Goal: Task Accomplishment & Management: Use online tool/utility

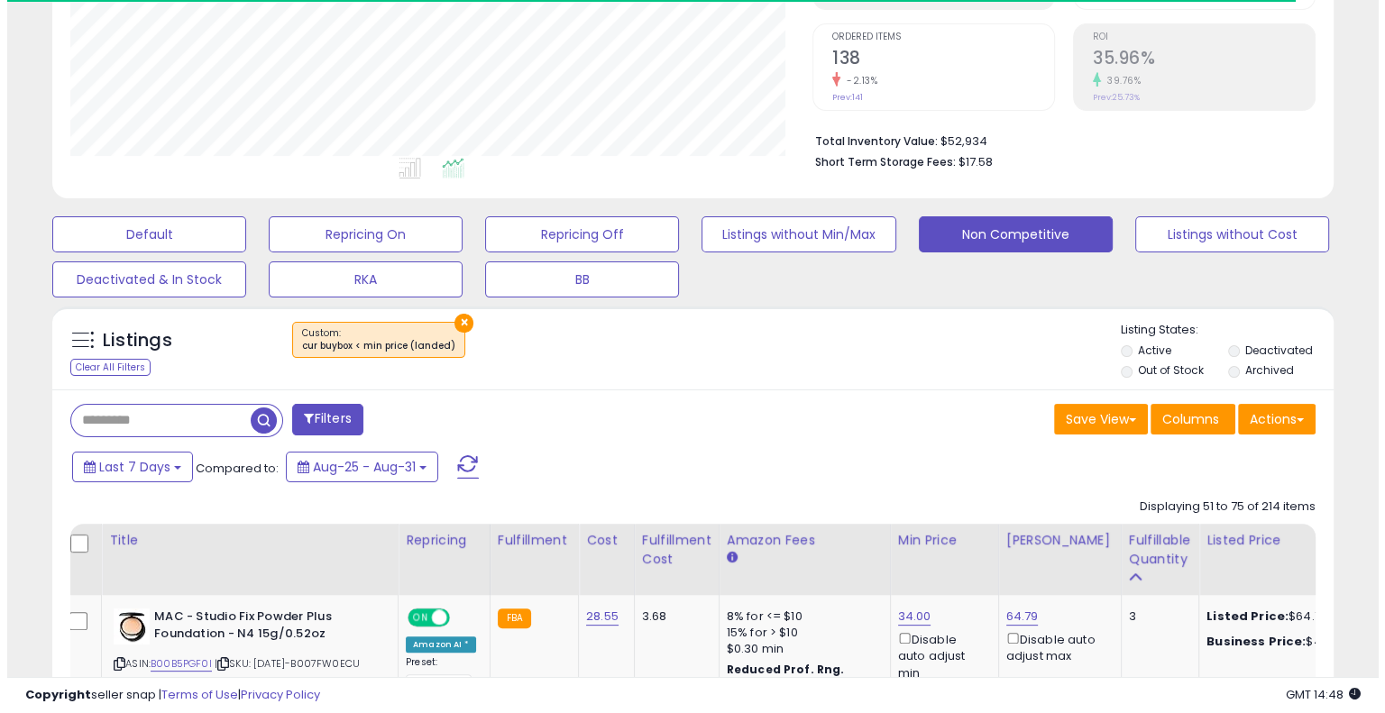
scroll to position [361, 0]
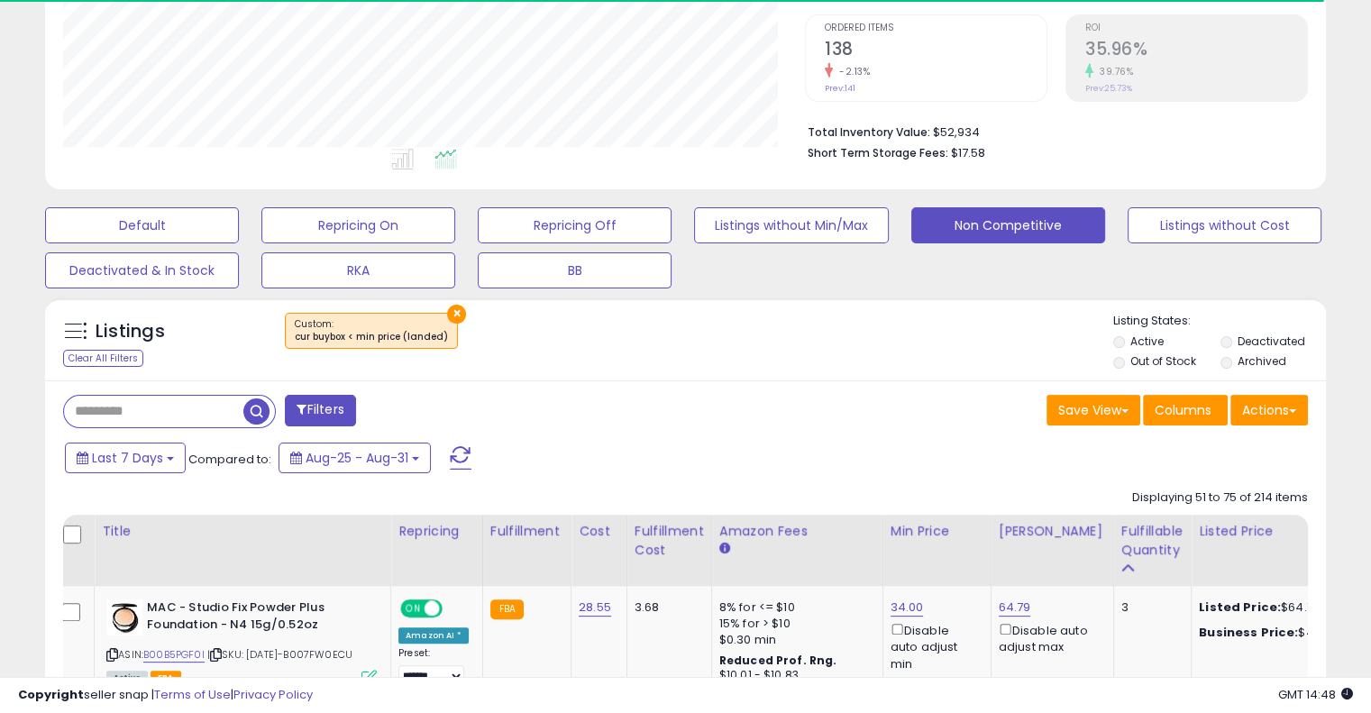
click at [452, 309] on button "×" at bounding box center [456, 314] width 19 height 19
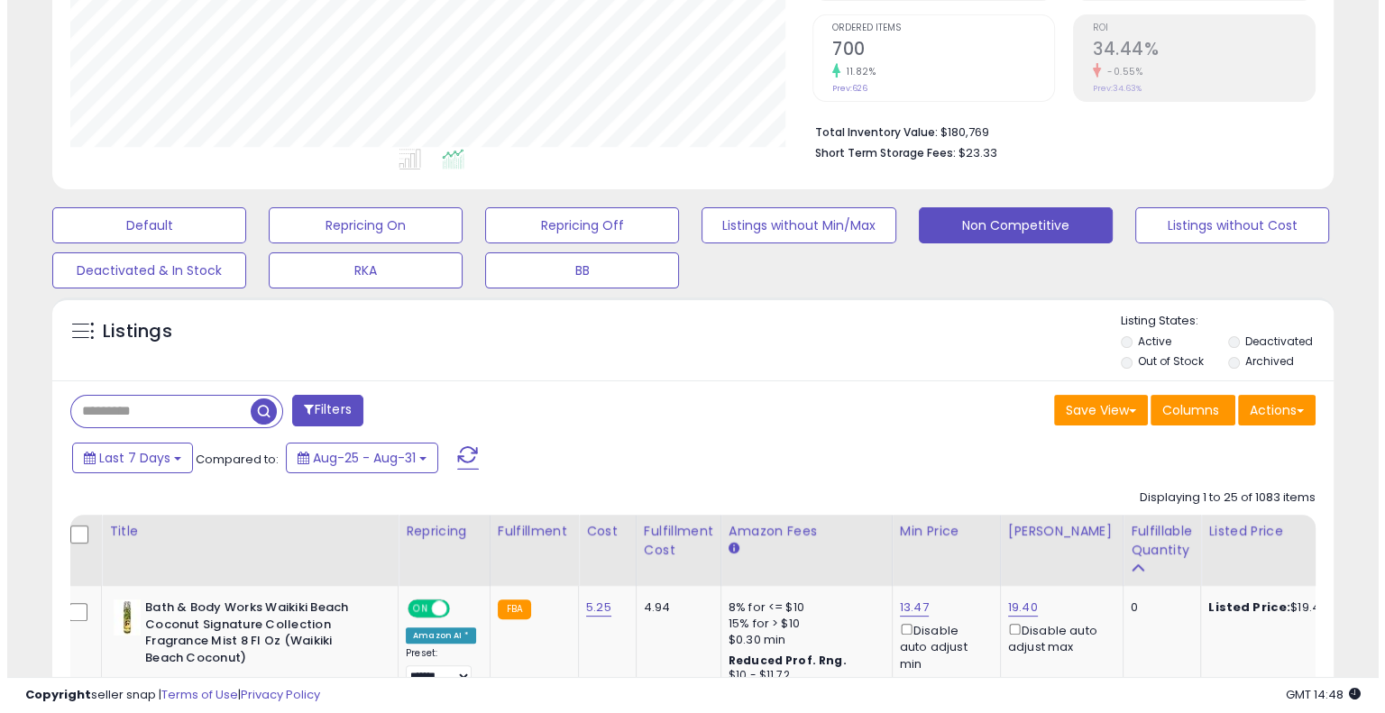
scroll to position [369, 741]
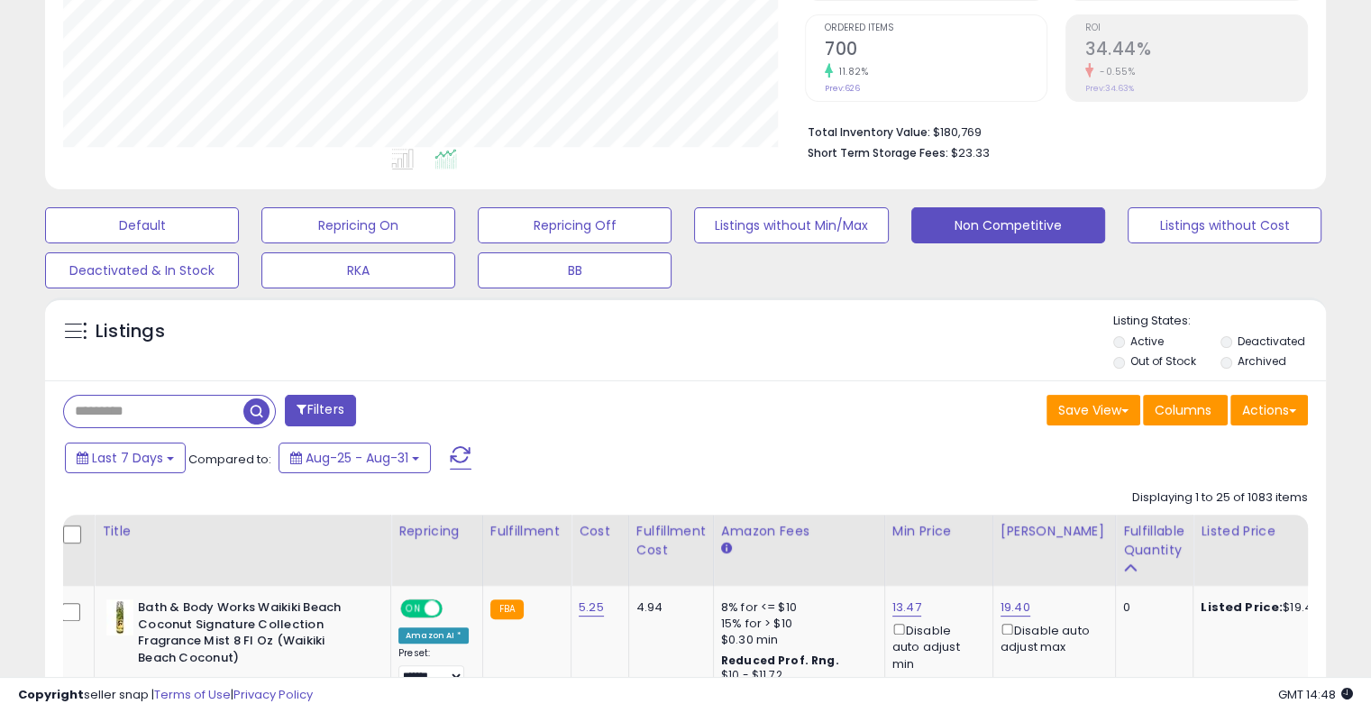
click at [358, 249] on div "Default Repricing On Repricing Off Listings without Min/Max Non Competitive Lis…" at bounding box center [686, 243] width 1326 height 90
click at [352, 261] on button "RKA" at bounding box center [358, 270] width 194 height 36
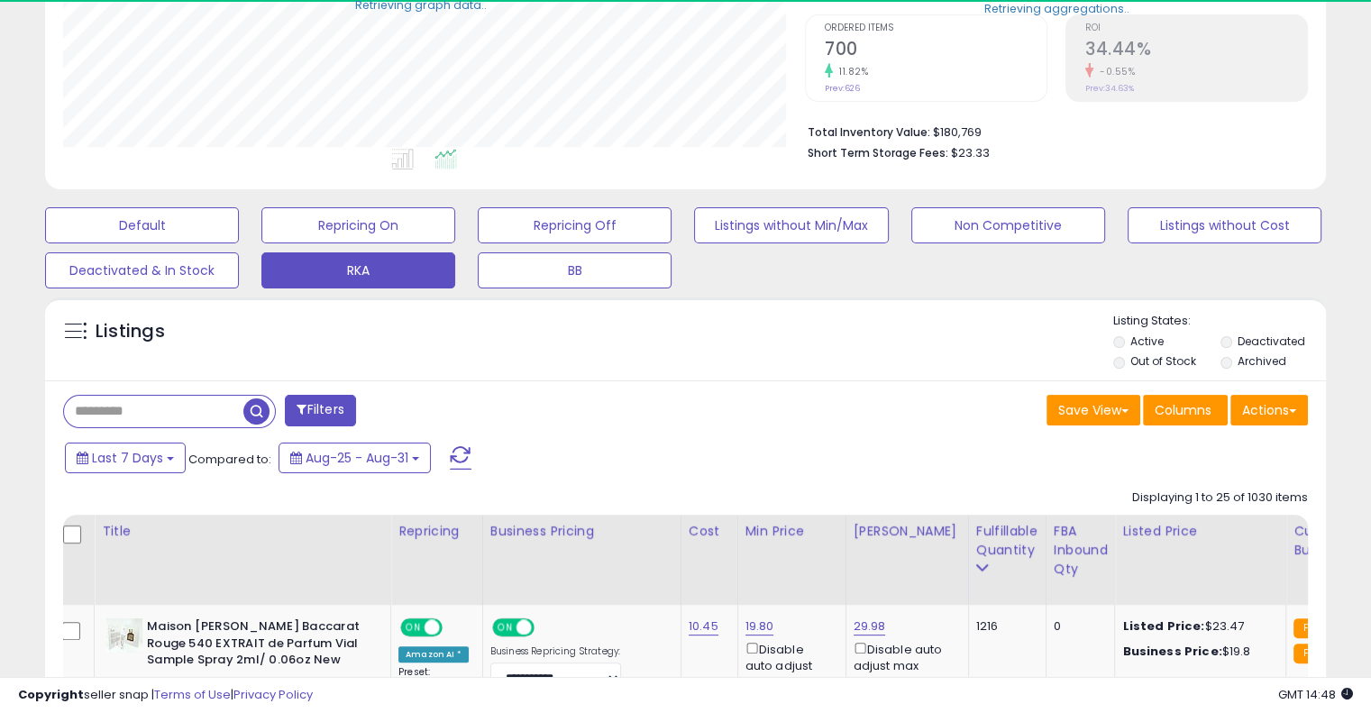
scroll to position [901206, 900833]
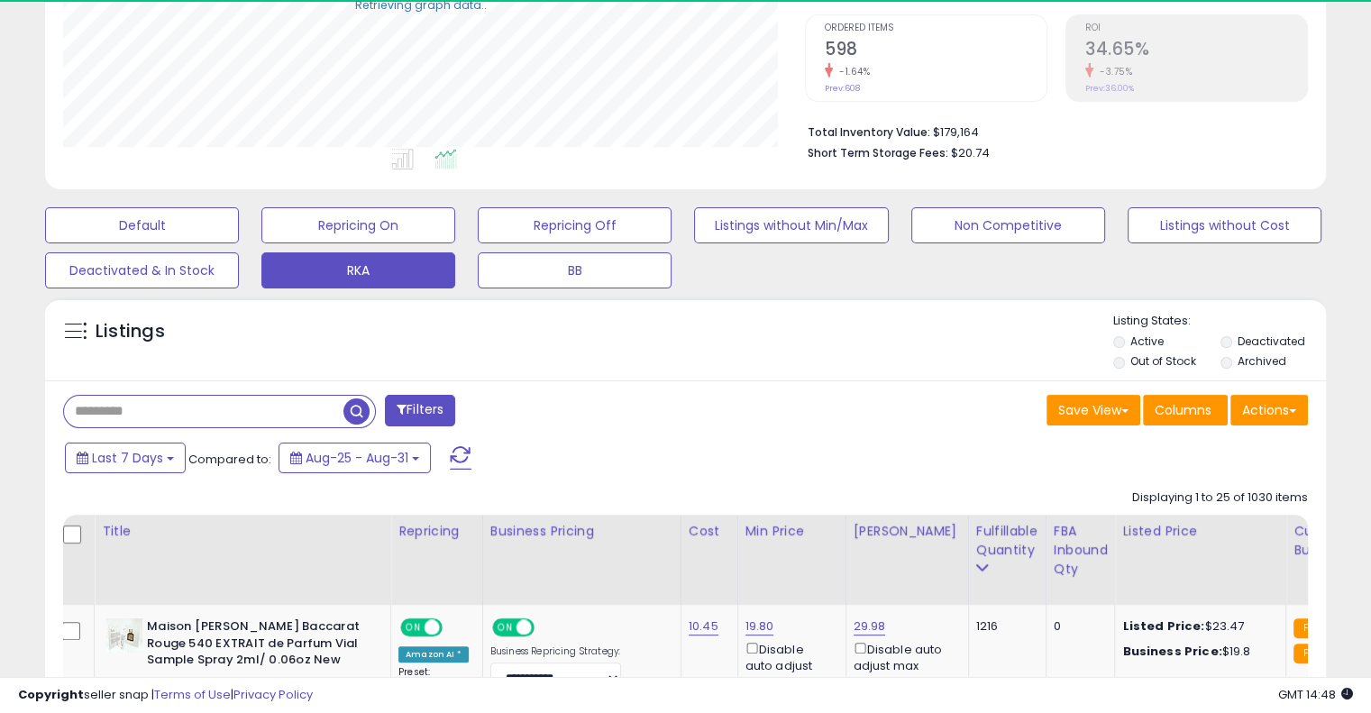
click at [209, 417] on input "text" at bounding box center [203, 412] width 279 height 32
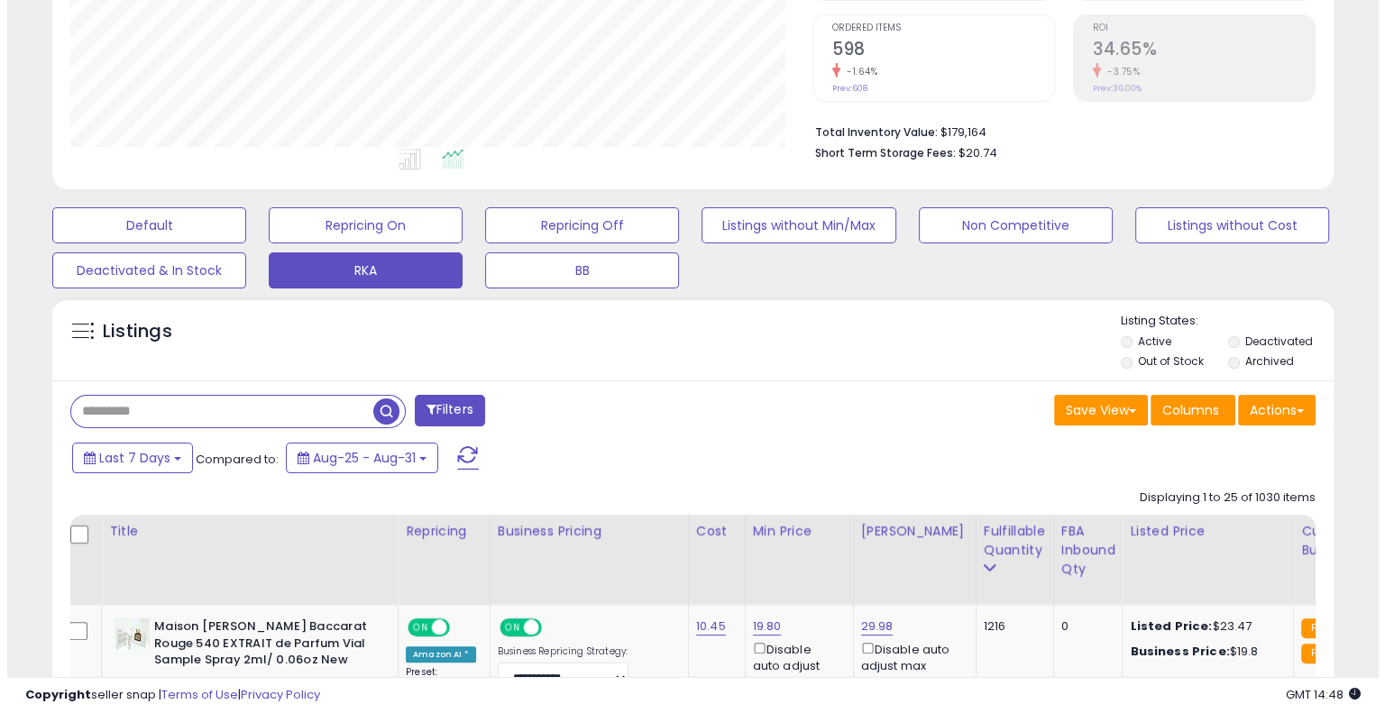
scroll to position [369, 741]
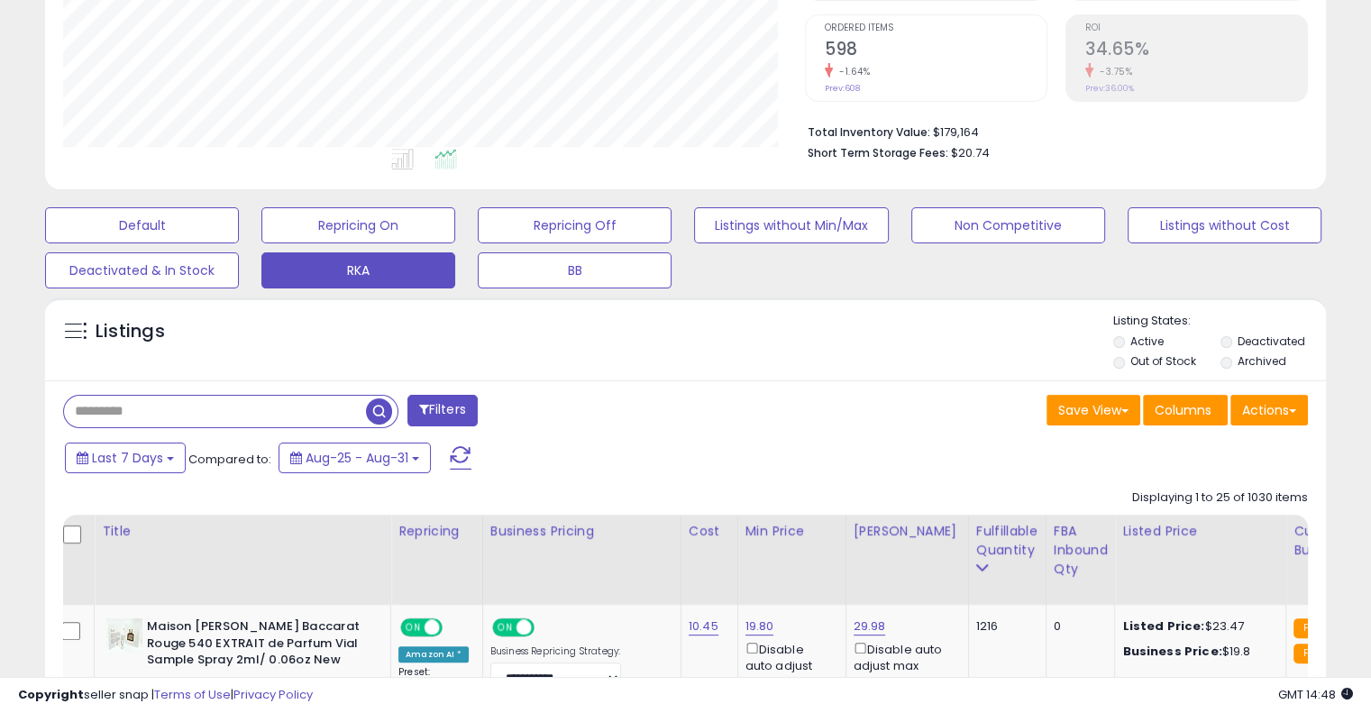
paste input "**********"
type input "**********"
click at [378, 414] on span "button" at bounding box center [379, 411] width 26 height 26
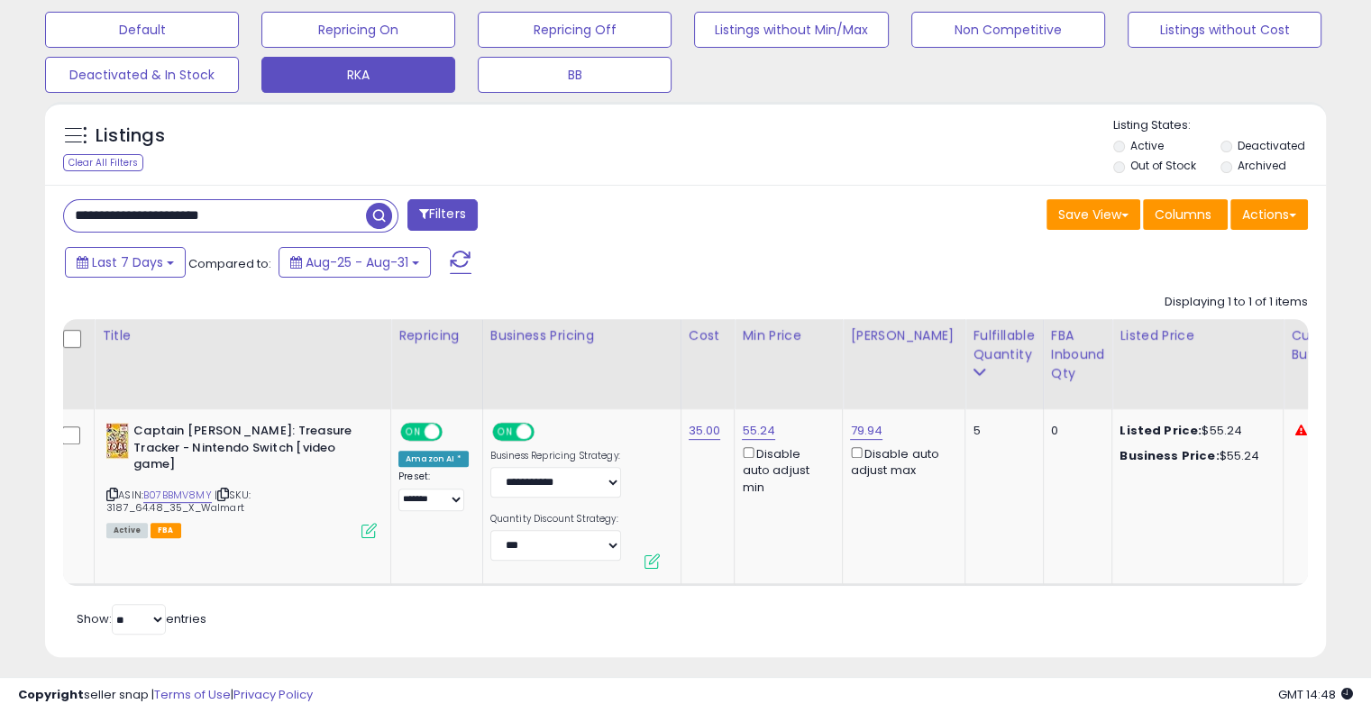
scroll to position [0, 0]
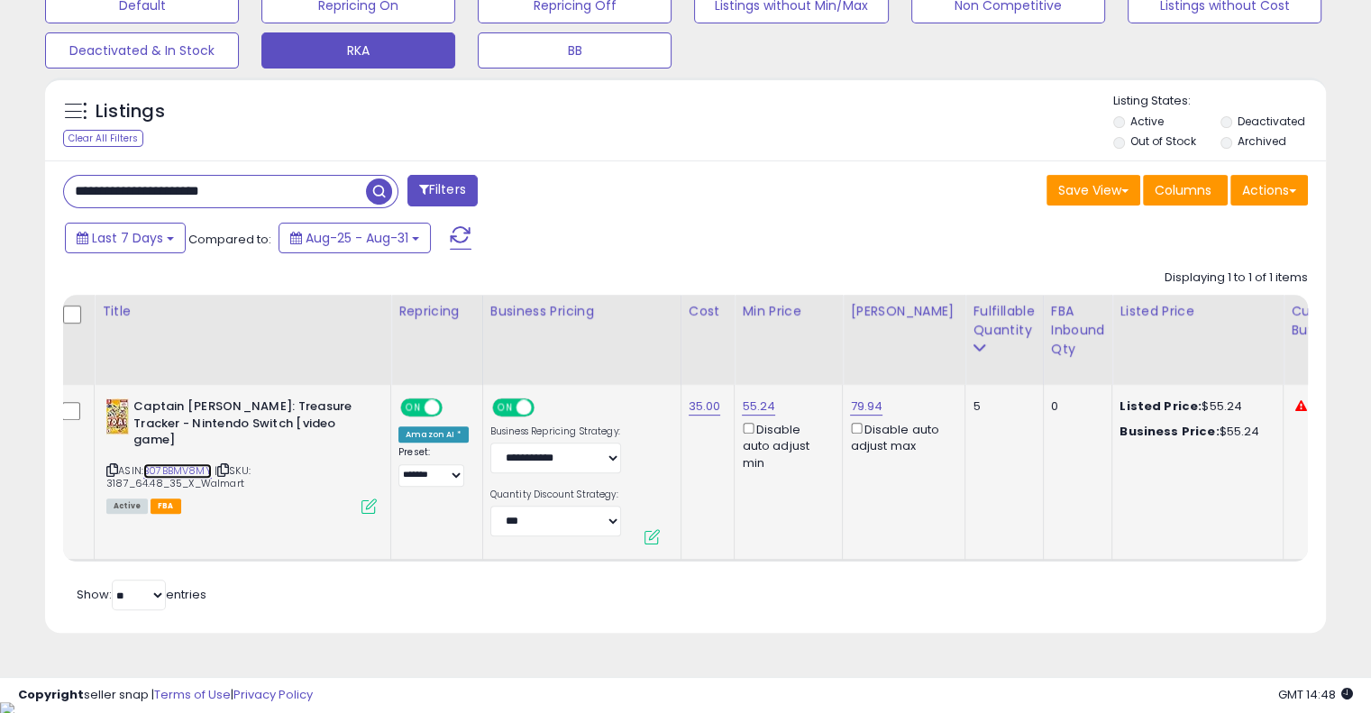
click at [193, 463] on link "B07BBMV8MY" at bounding box center [177, 470] width 69 height 15
click at [857, 407] on link "79.94" at bounding box center [866, 407] width 32 height 18
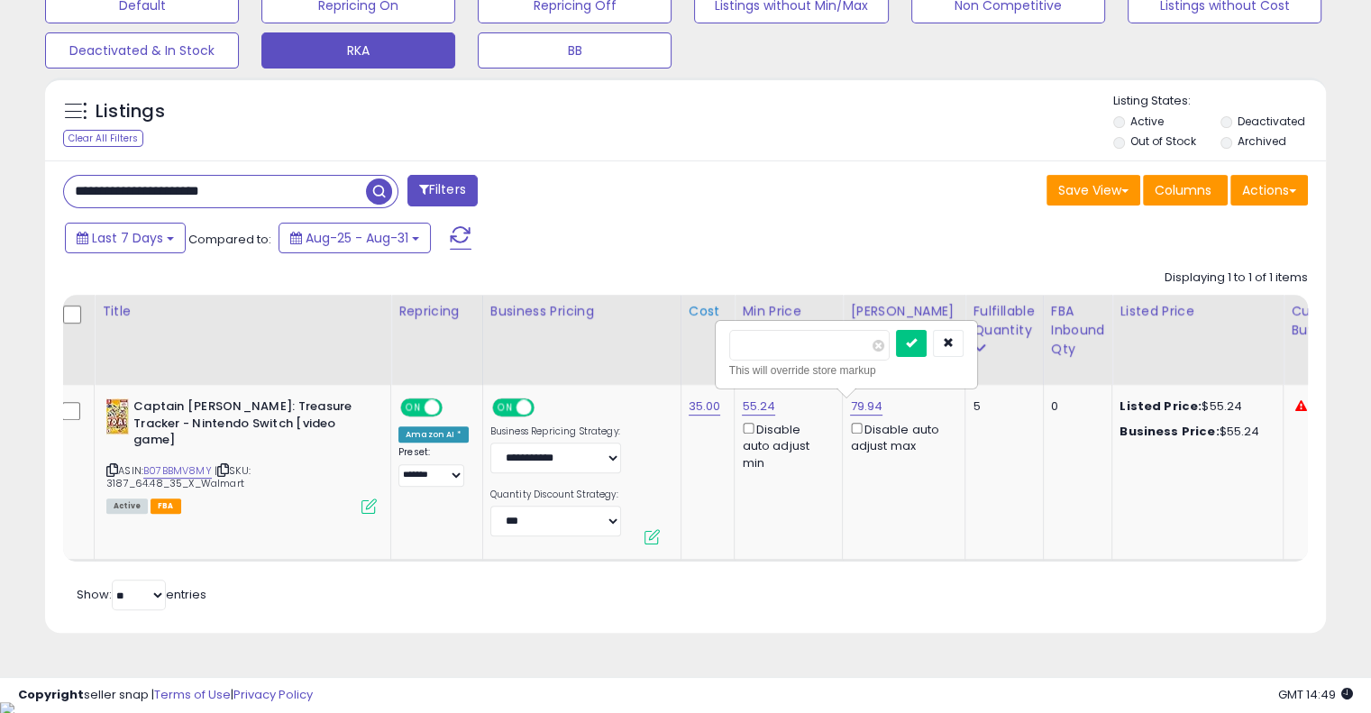
drag, startPoint x: 830, startPoint y: 351, endPoint x: 707, endPoint y: 351, distance: 123.5
click at [707, 351] on table "Title Repricing" at bounding box center [1252, 428] width 2397 height 267
type input "*****"
click at [917, 341] on icon "submit" at bounding box center [911, 342] width 11 height 11
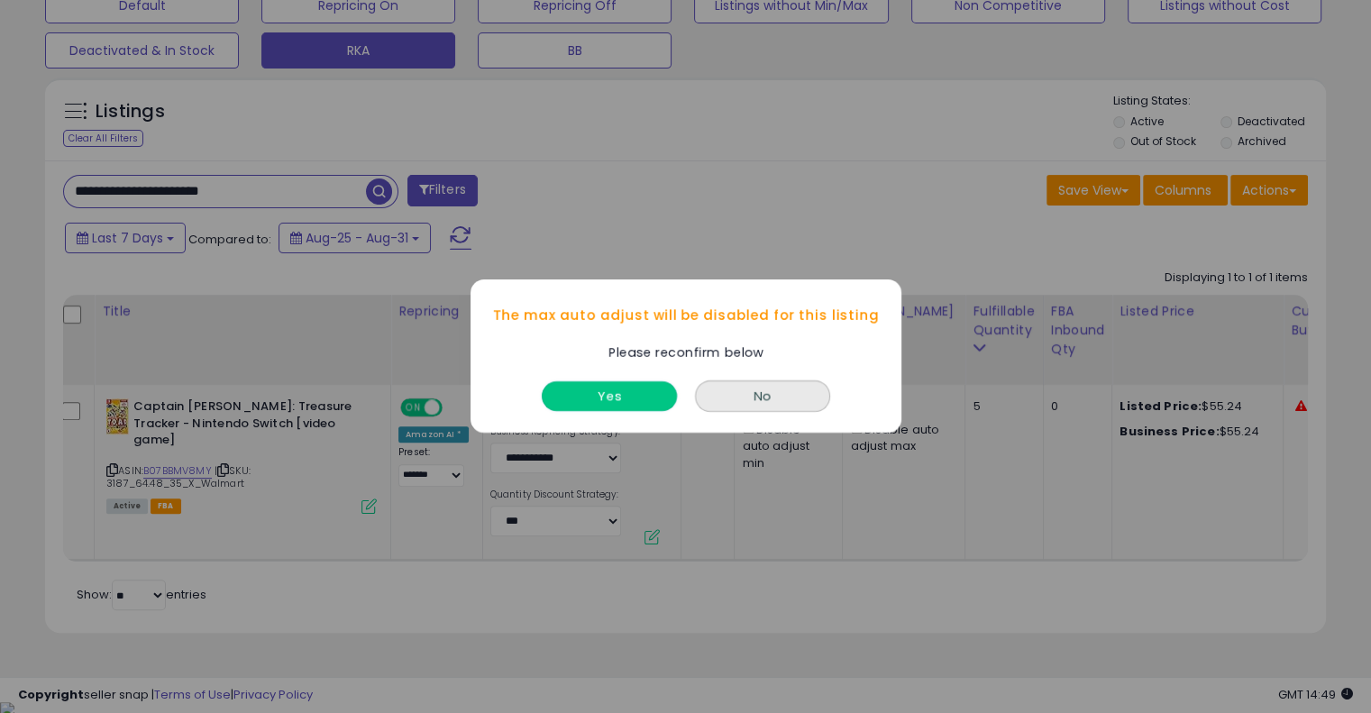
click at [591, 397] on button "Yes" at bounding box center [609, 397] width 135 height 30
